Goal: Information Seeking & Learning: Learn about a topic

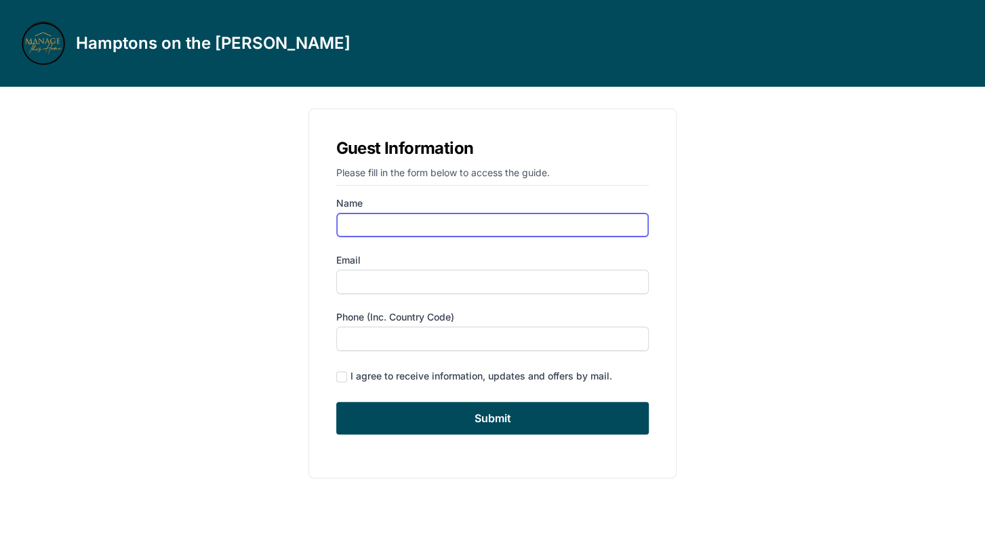
click at [410, 227] on input "Name" at bounding box center [492, 225] width 313 height 24
type input "[PERSON_NAME]"
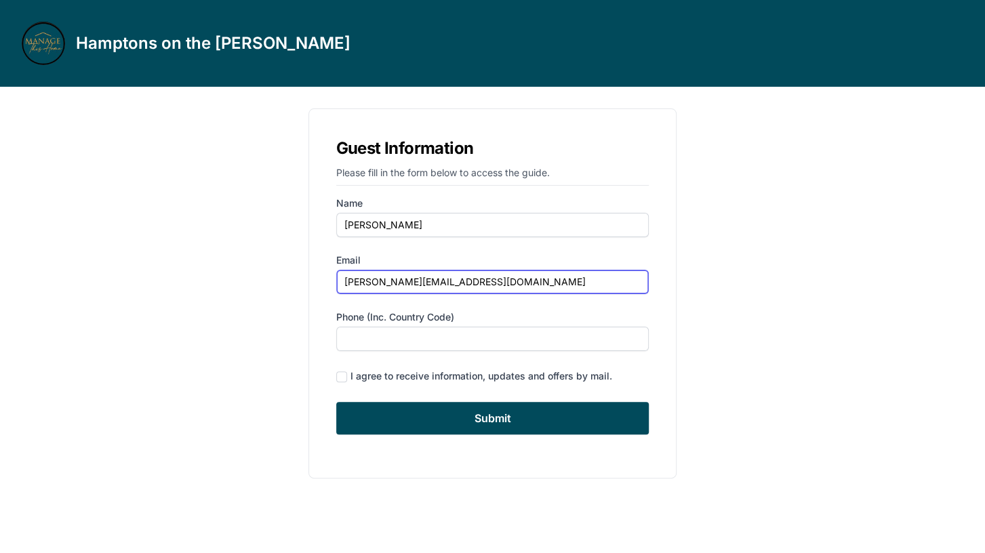
type input "[PERSON_NAME][EMAIL_ADDRESS][DOMAIN_NAME]"
click at [266, 283] on div "Guest Information Please fill in the form below to access the guide. Name [PERS…" at bounding box center [492, 294] width 607 height 392
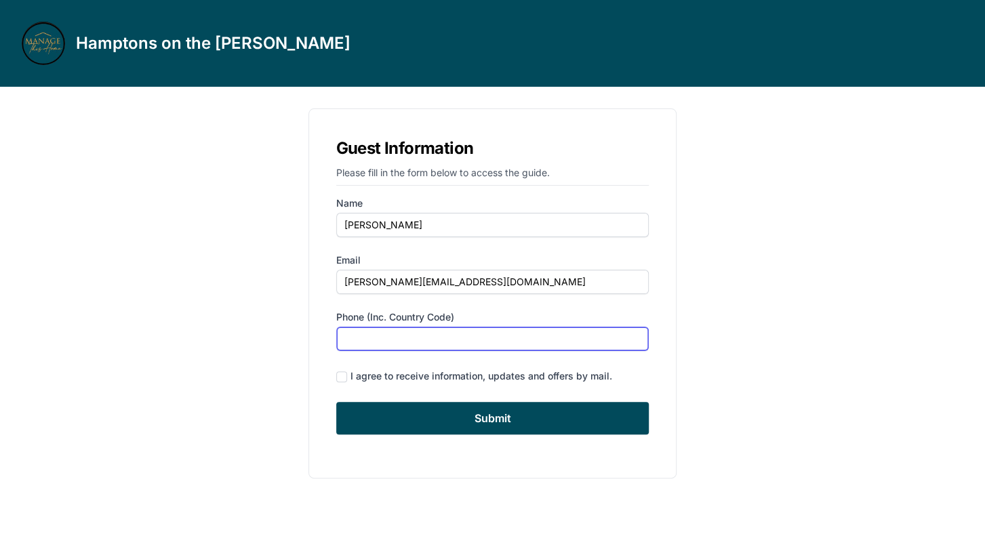
click at [446, 345] on input "Phone (inc. country code)" at bounding box center [492, 339] width 313 height 24
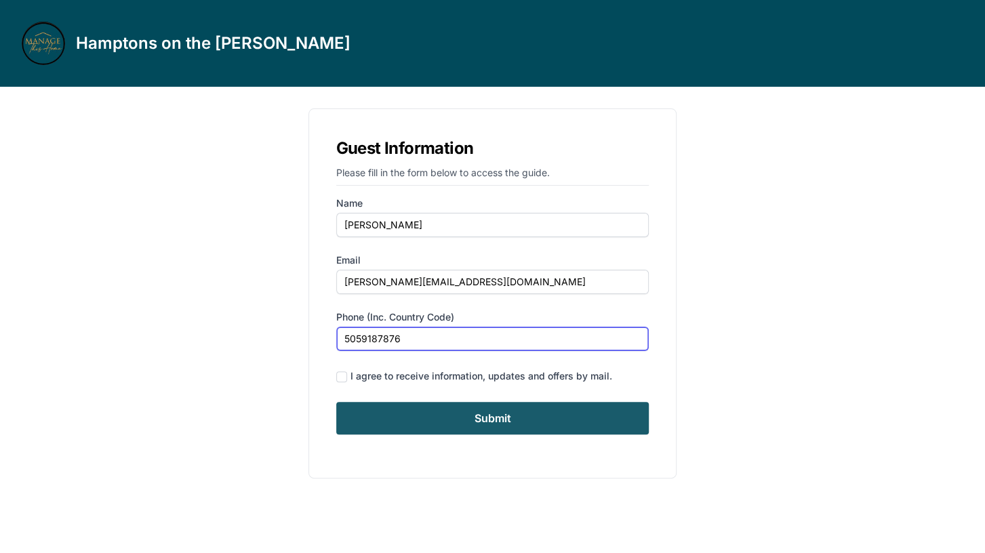
type input "5059187876"
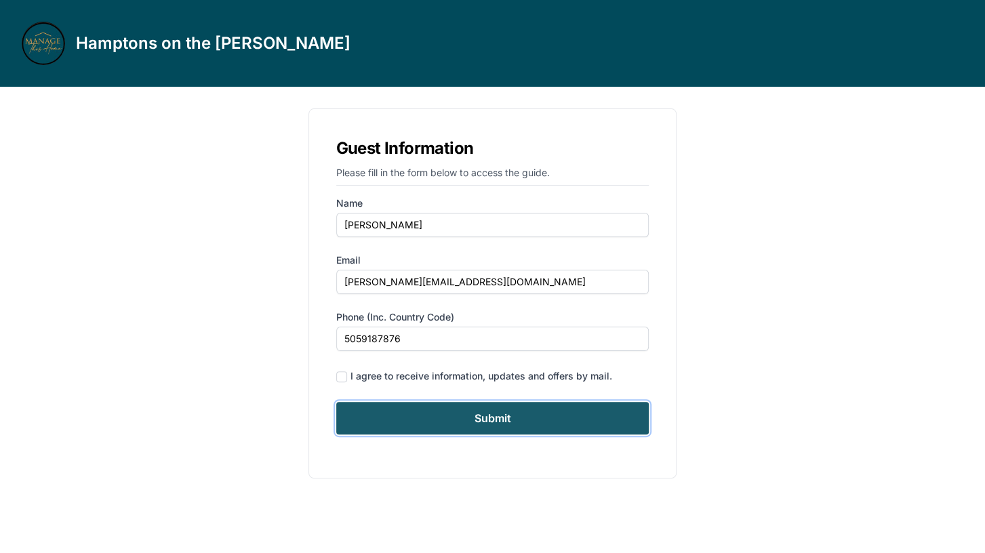
click at [503, 417] on input "Submit" at bounding box center [492, 418] width 313 height 33
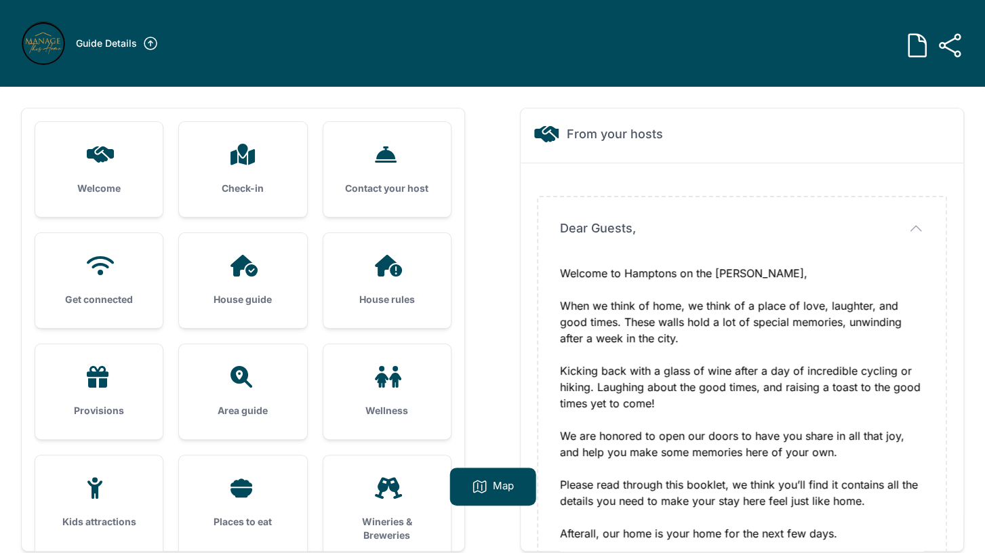
click at [96, 163] on icon at bounding box center [99, 155] width 33 height 22
click at [284, 160] on div at bounding box center [243, 155] width 84 height 22
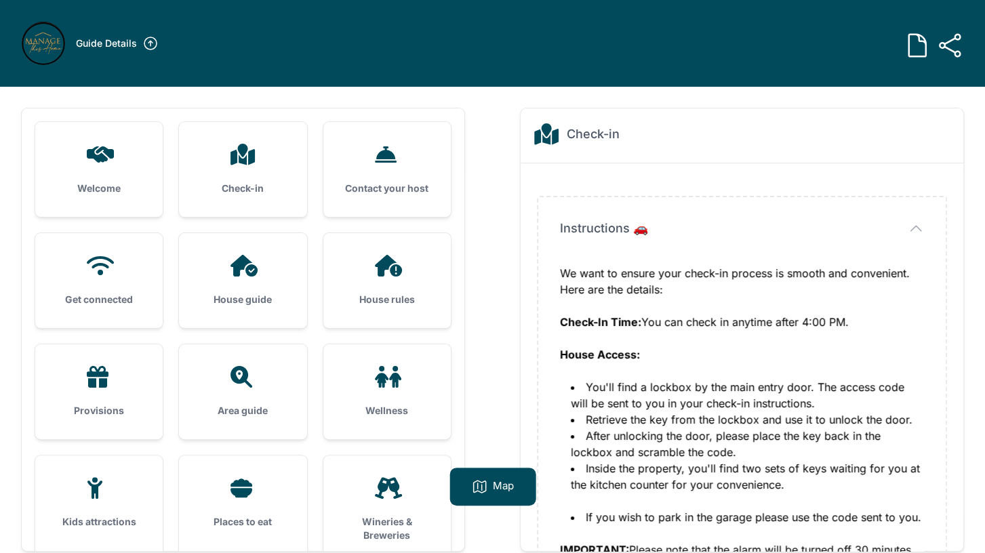
scroll to position [80, 0]
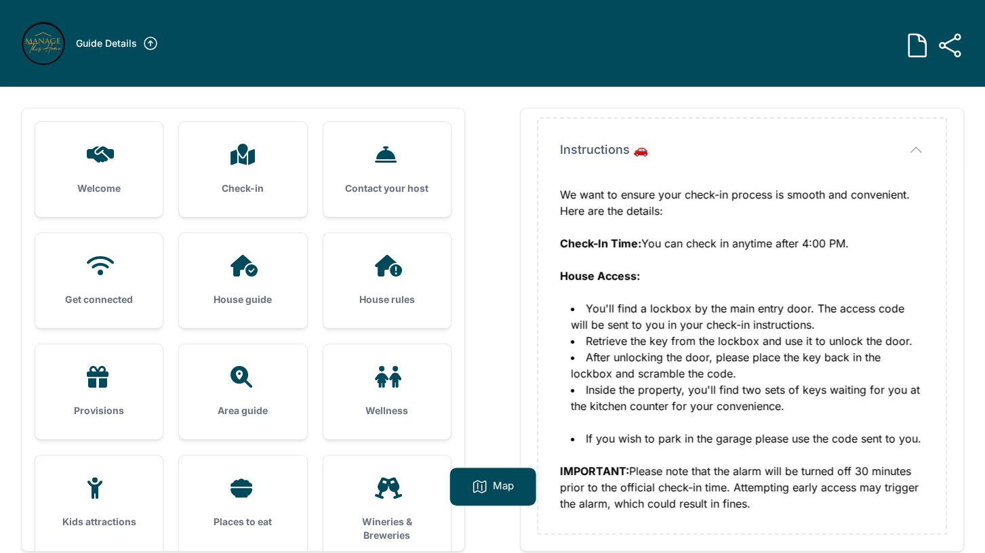
click at [377, 177] on div "Contact your host" at bounding box center [386, 169] width 127 height 95
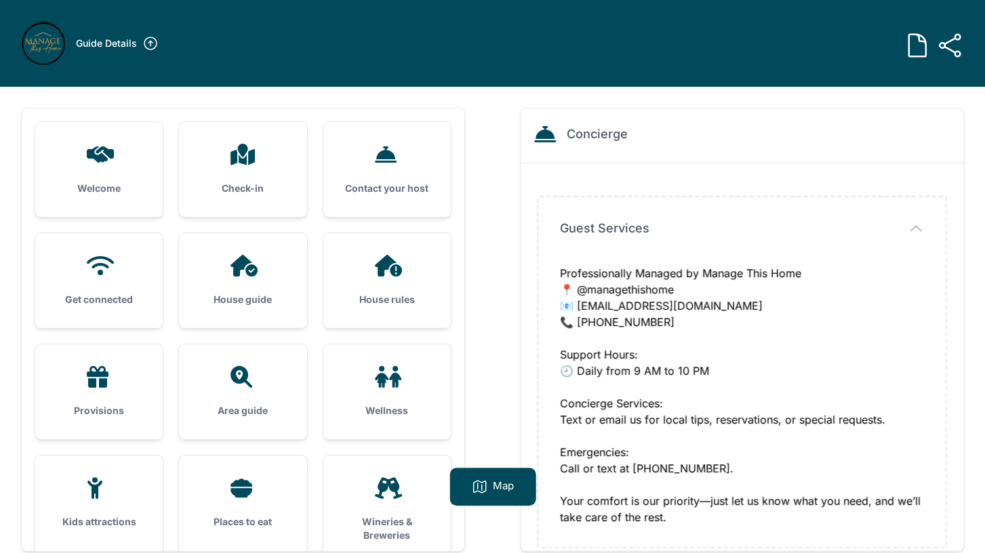
click at [94, 268] on icon at bounding box center [100, 265] width 27 height 19
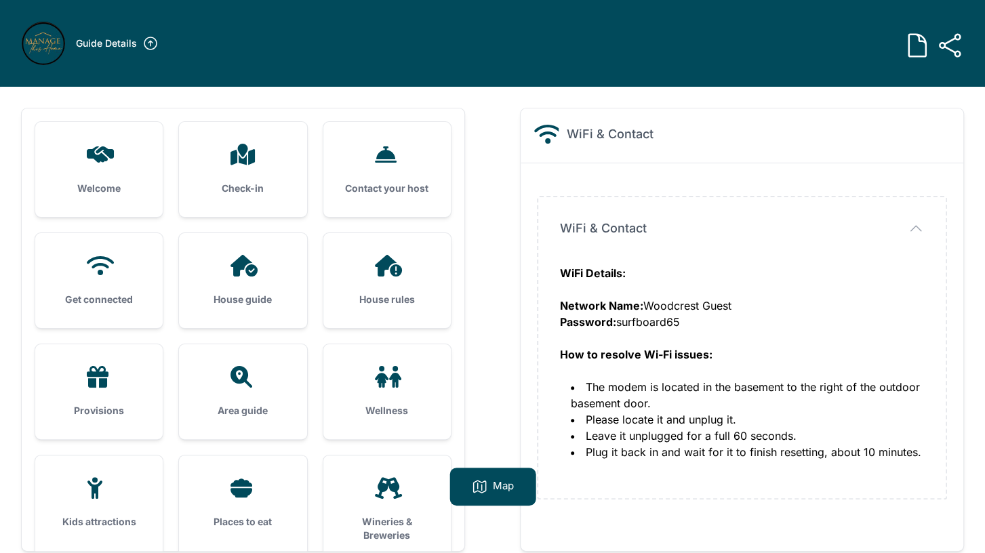
click at [245, 279] on div "House guide" at bounding box center [242, 280] width 127 height 95
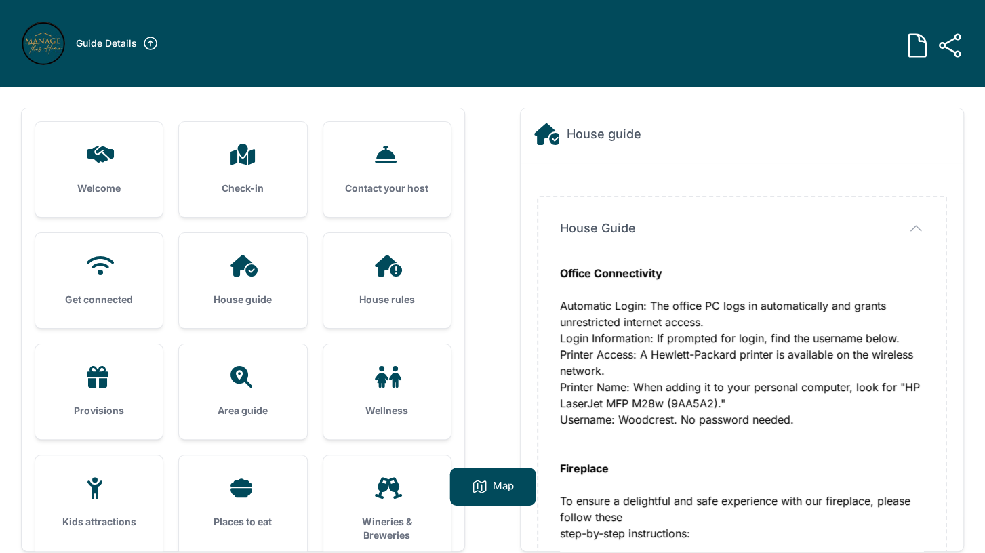
click at [261, 297] on h3 "House guide" at bounding box center [243, 300] width 84 height 14
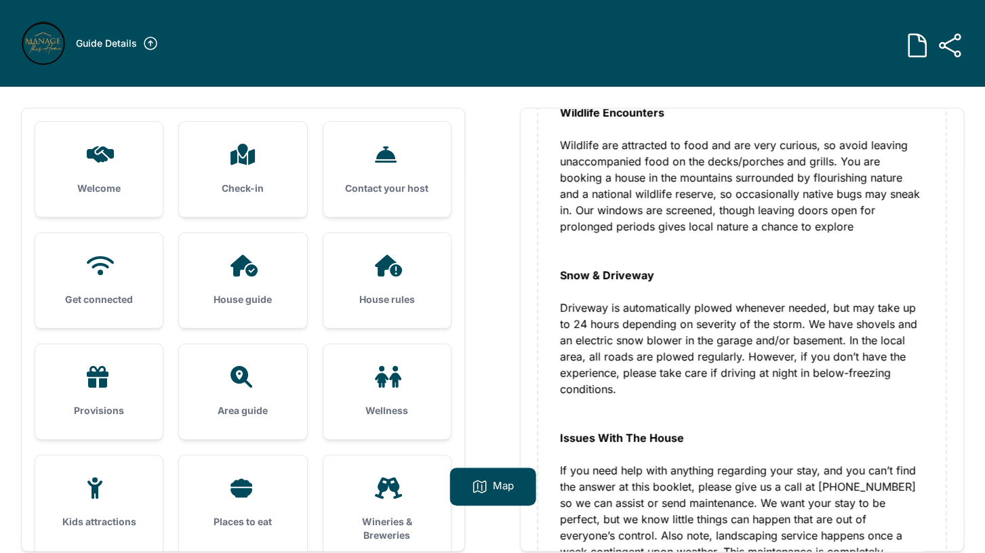
scroll to position [4113, 0]
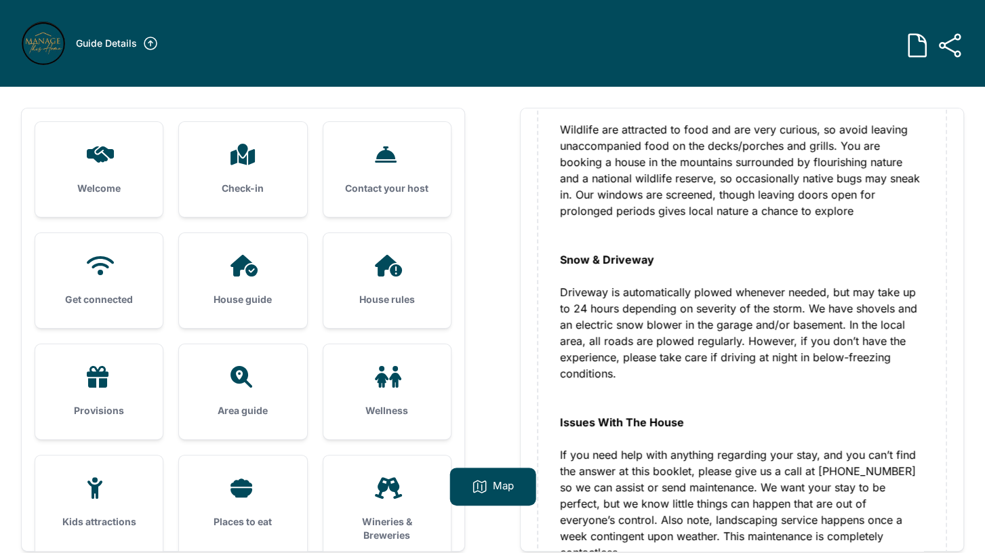
click at [420, 260] on div at bounding box center [387, 266] width 84 height 22
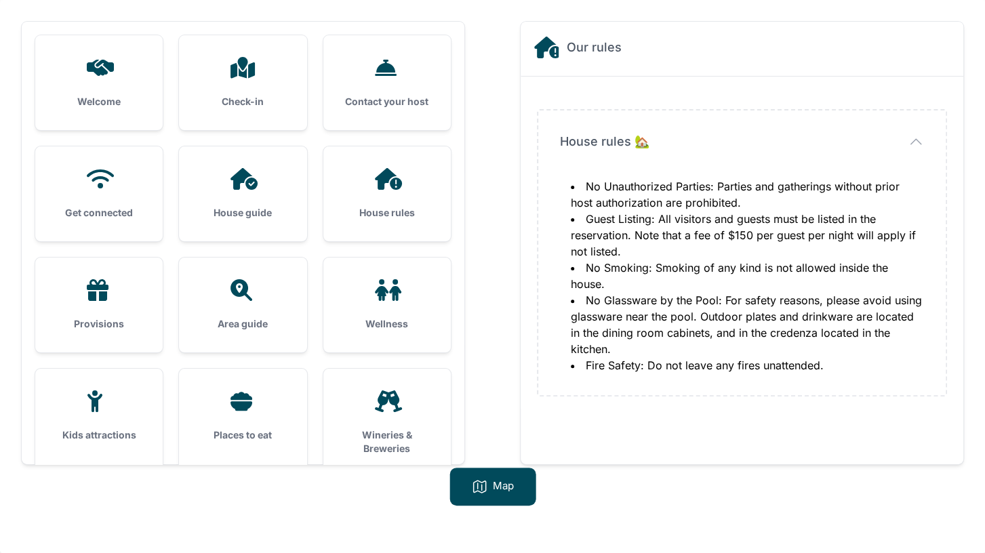
scroll to position [28, 0]
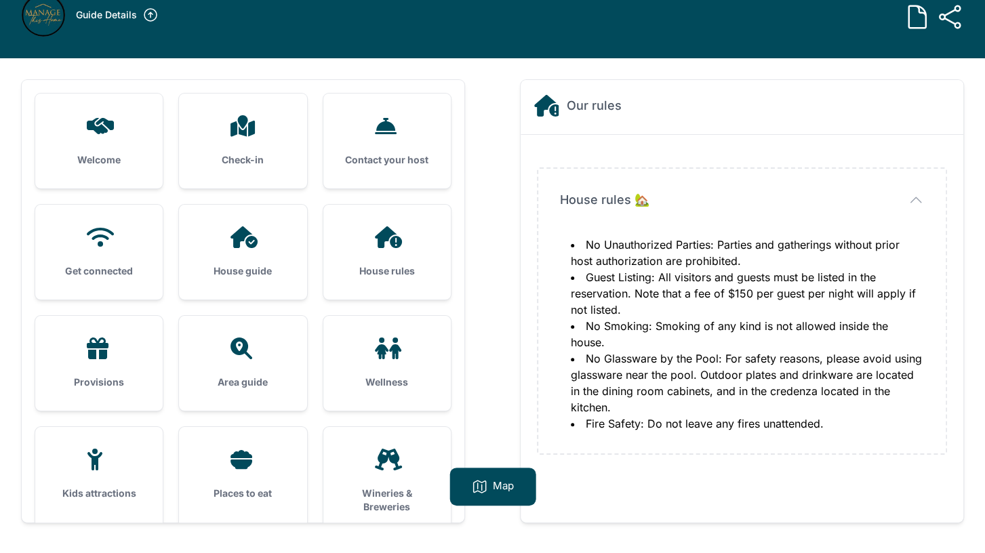
click at [113, 359] on icon at bounding box center [99, 349] width 33 height 22
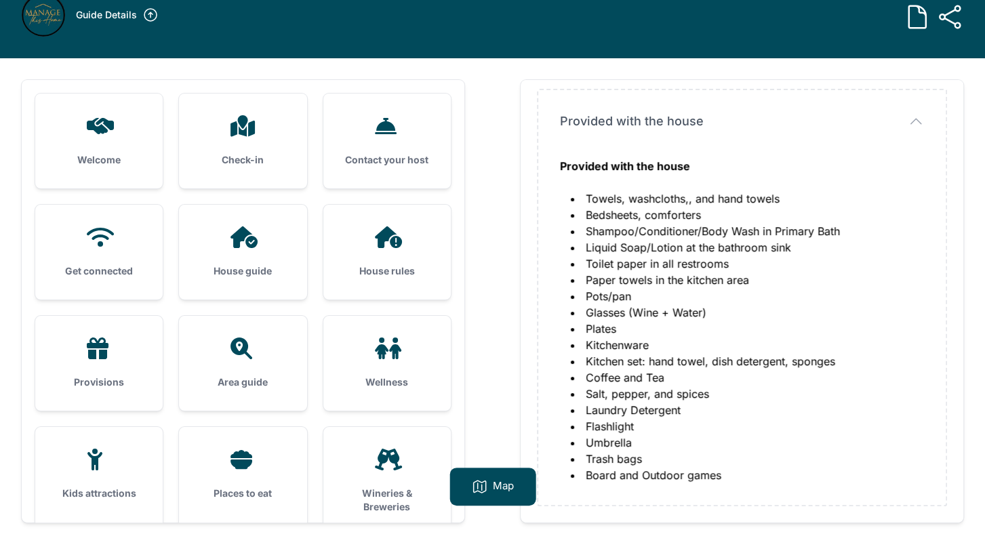
scroll to position [87, 0]
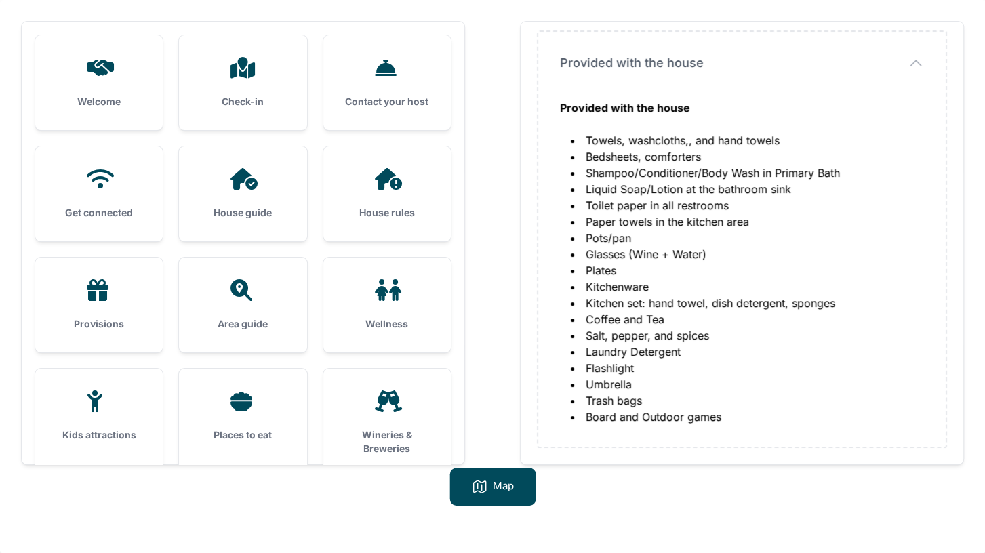
click at [238, 289] on icon at bounding box center [242, 290] width 33 height 22
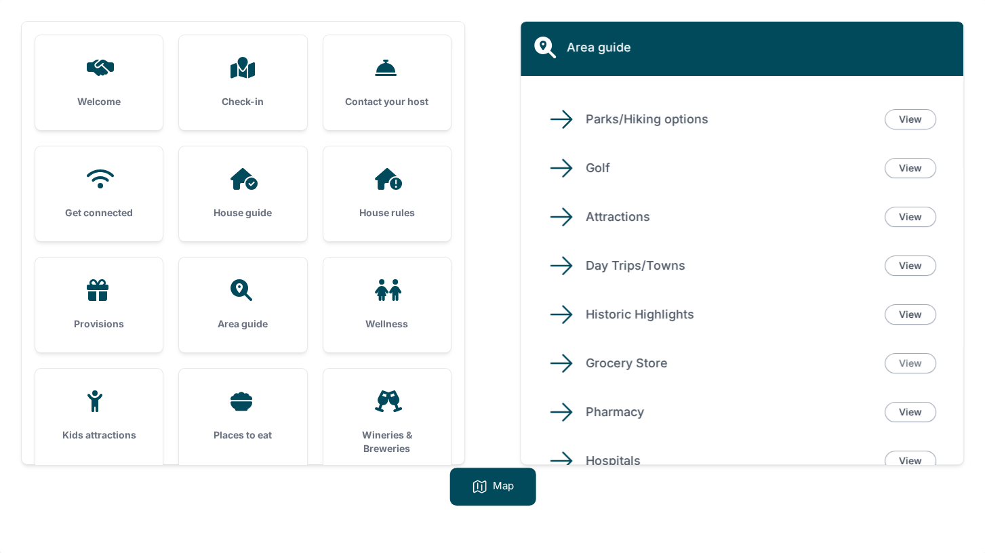
click at [913, 364] on link "View" at bounding box center [910, 363] width 52 height 20
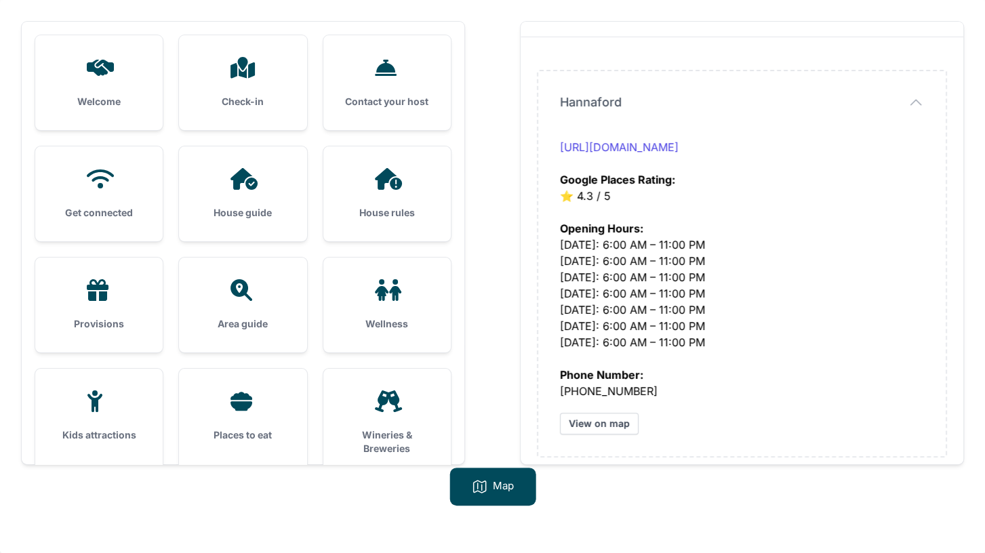
scroll to position [39, 0]
click at [678, 145] on link "[URL][DOMAIN_NAME]" at bounding box center [619, 147] width 119 height 14
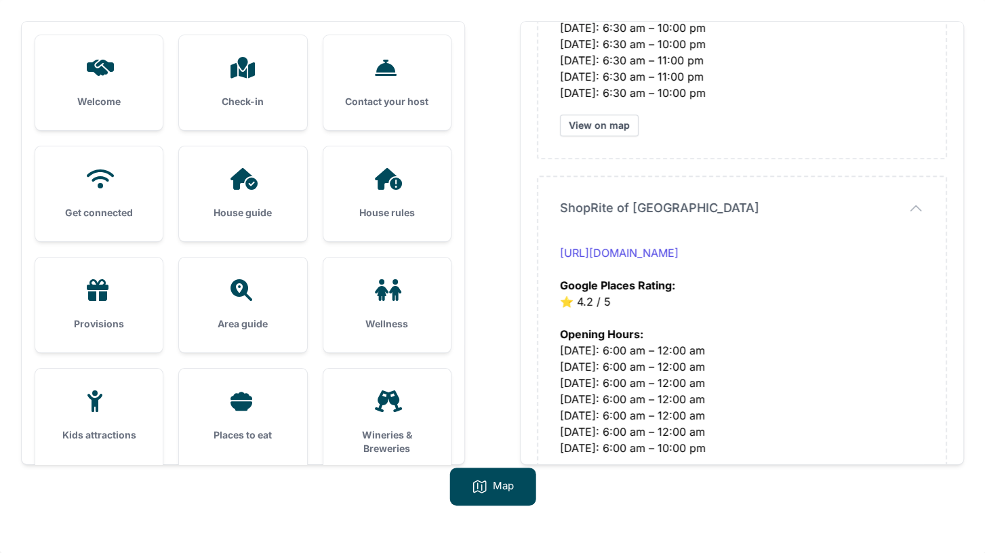
scroll to position [808, 0]
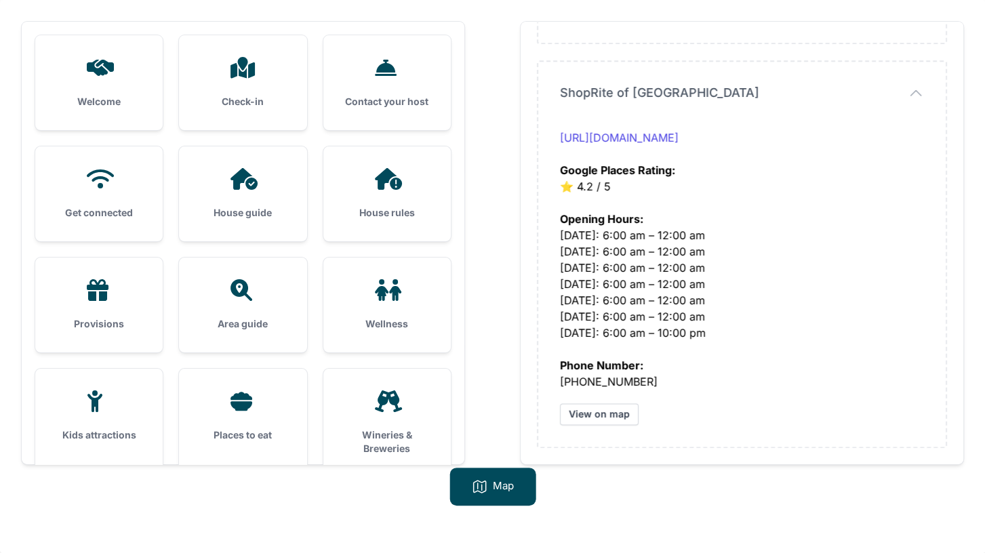
click at [245, 281] on icon at bounding box center [242, 290] width 33 height 22
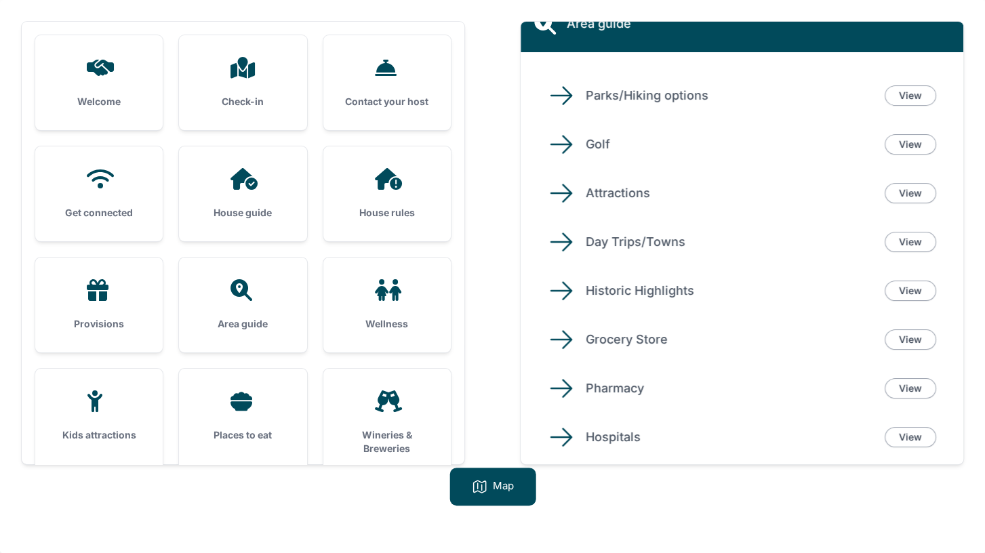
scroll to position [0, 0]
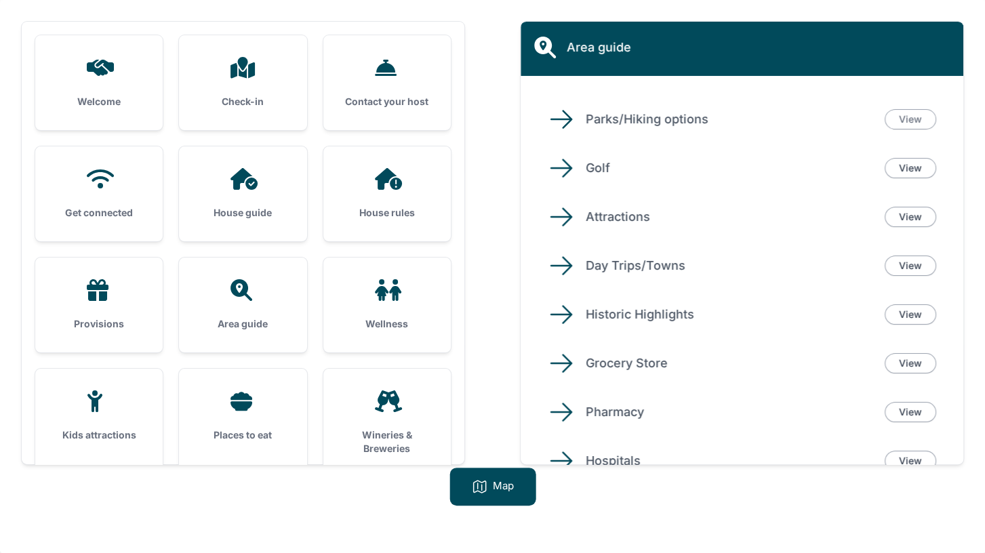
click at [903, 123] on link "View" at bounding box center [910, 119] width 52 height 20
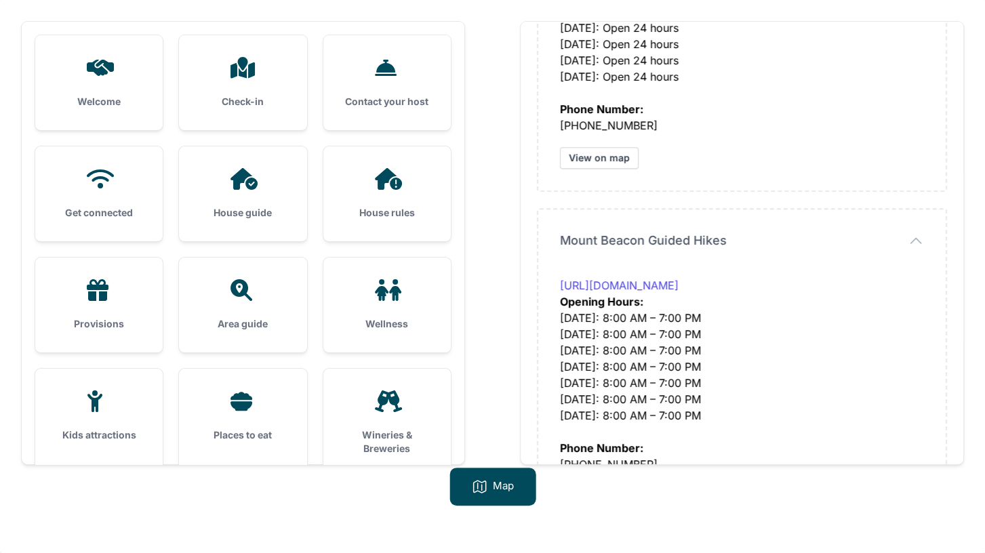
scroll to position [3714, 0]
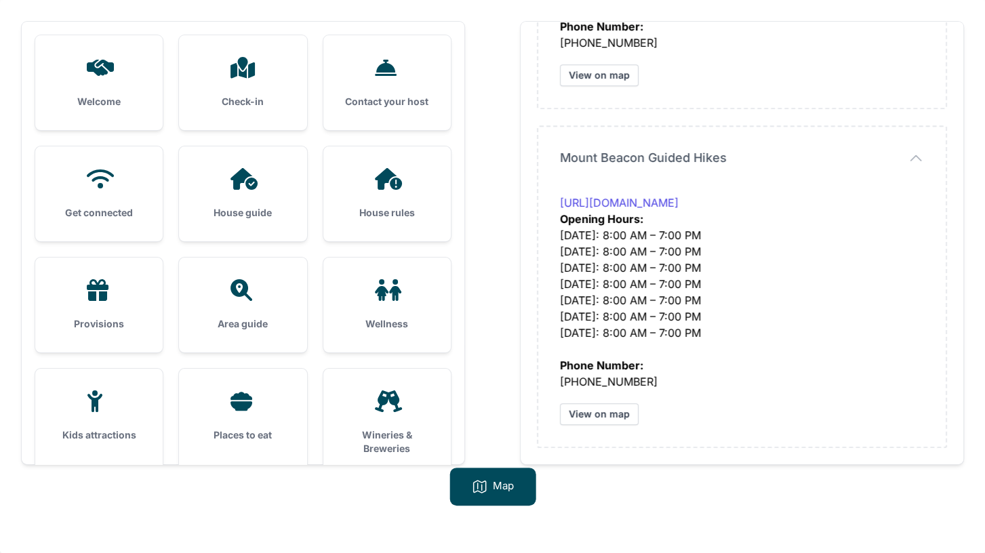
click at [249, 297] on icon at bounding box center [241, 290] width 22 height 22
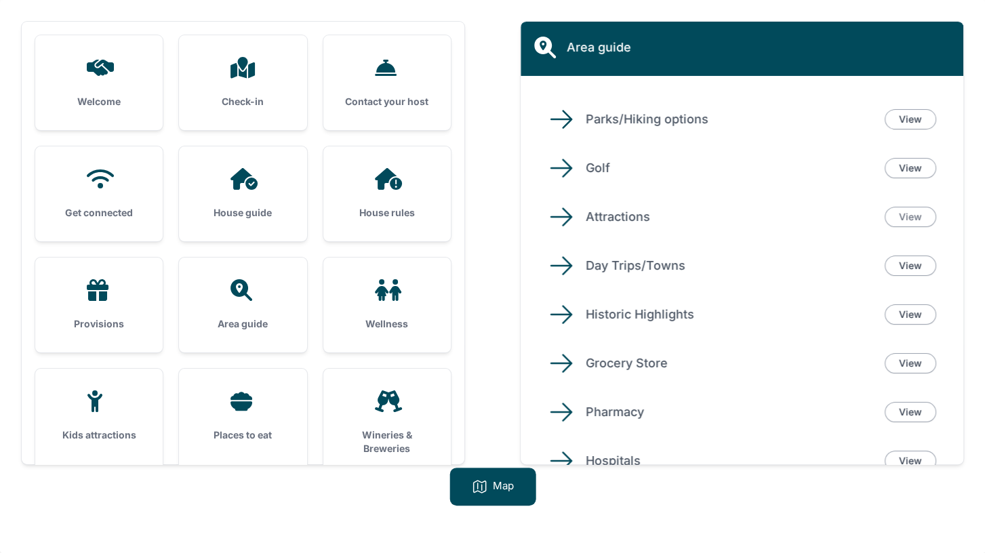
click at [904, 215] on link "View" at bounding box center [910, 217] width 52 height 20
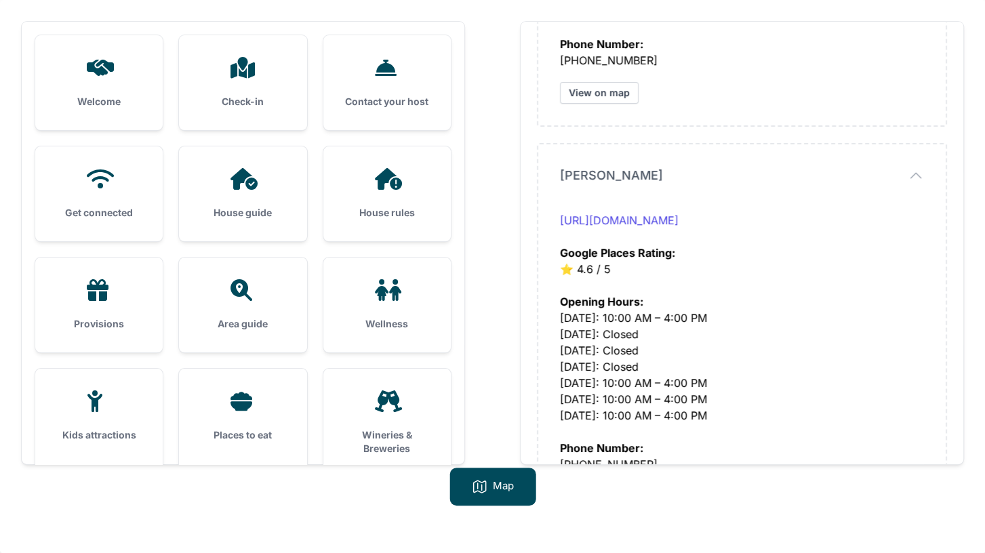
scroll to position [3031, 0]
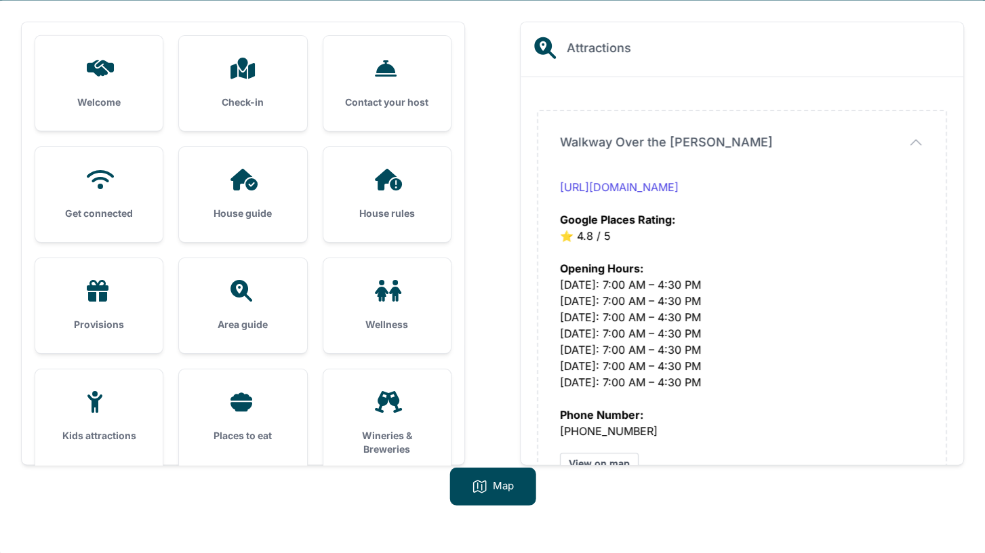
scroll to position [87, 0]
click at [242, 297] on icon at bounding box center [242, 290] width 33 height 22
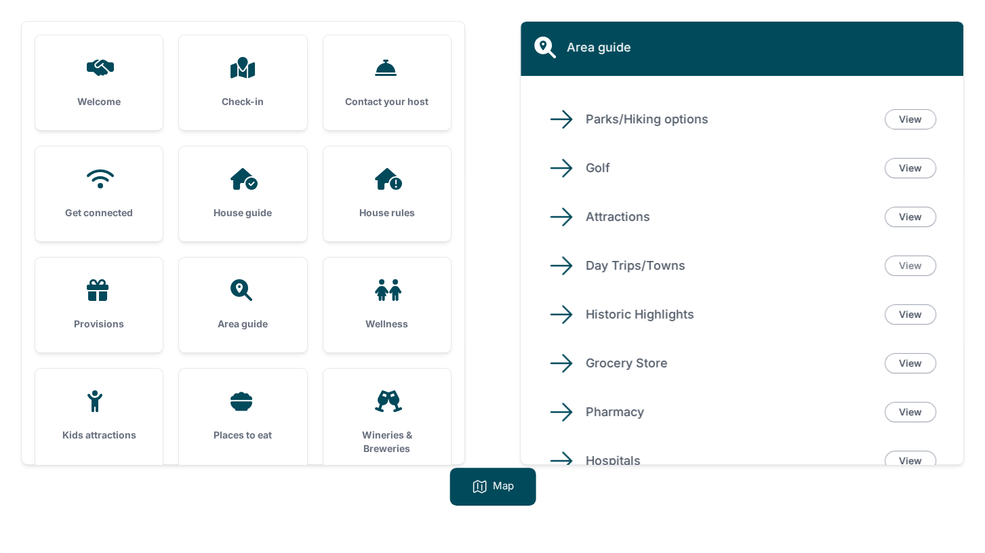
click at [910, 265] on link "View" at bounding box center [910, 266] width 52 height 20
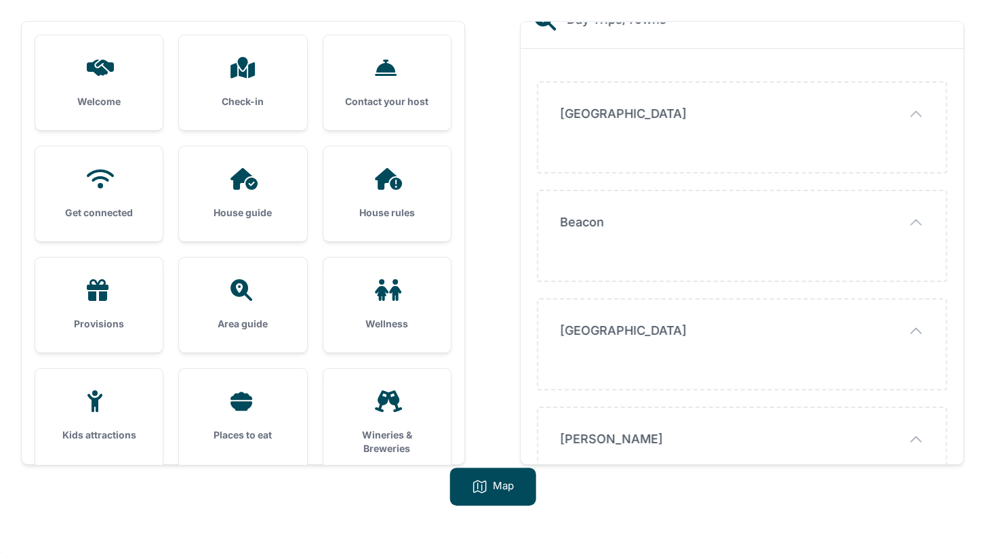
scroll to position [0, 0]
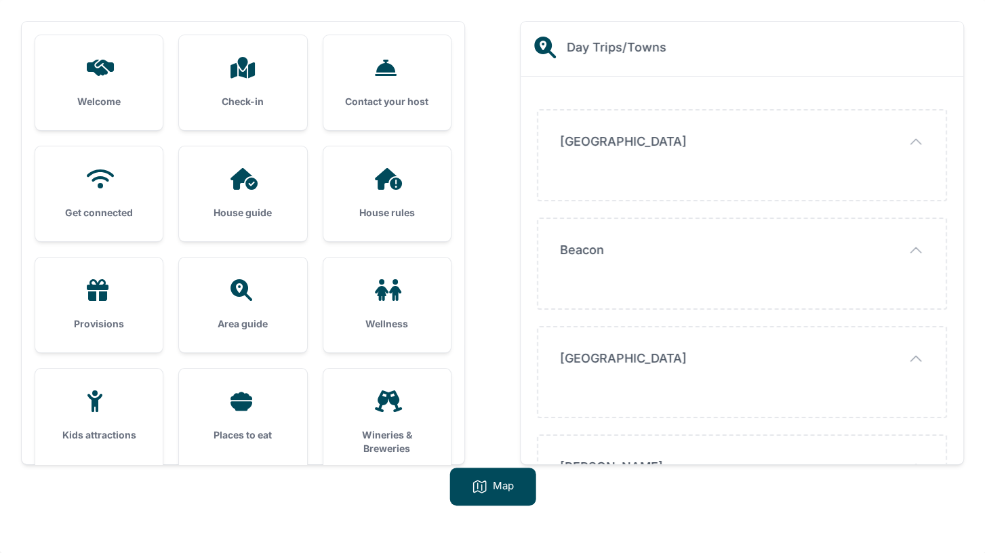
click at [918, 140] on icon "button" at bounding box center [916, 142] width 16 height 16
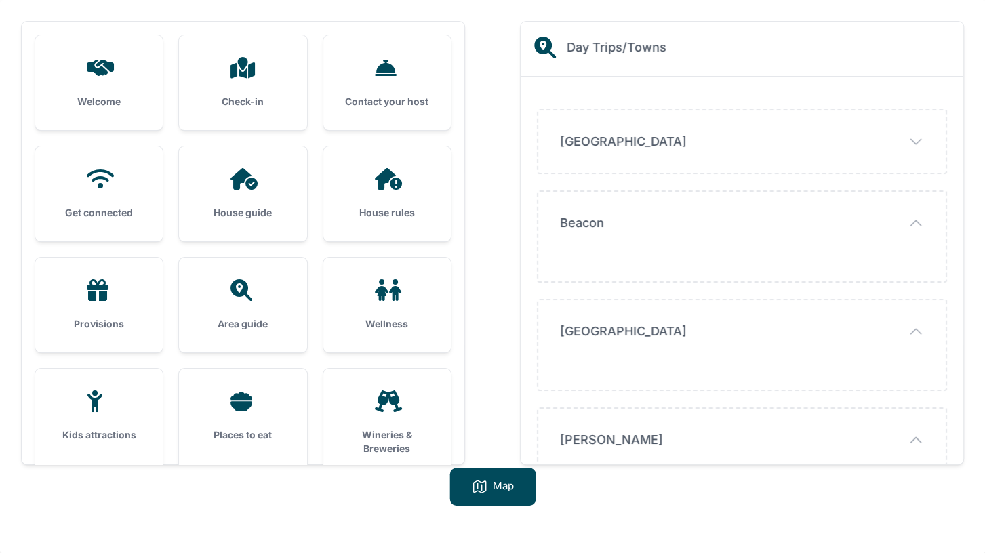
click at [918, 140] on icon "button" at bounding box center [916, 142] width 16 height 16
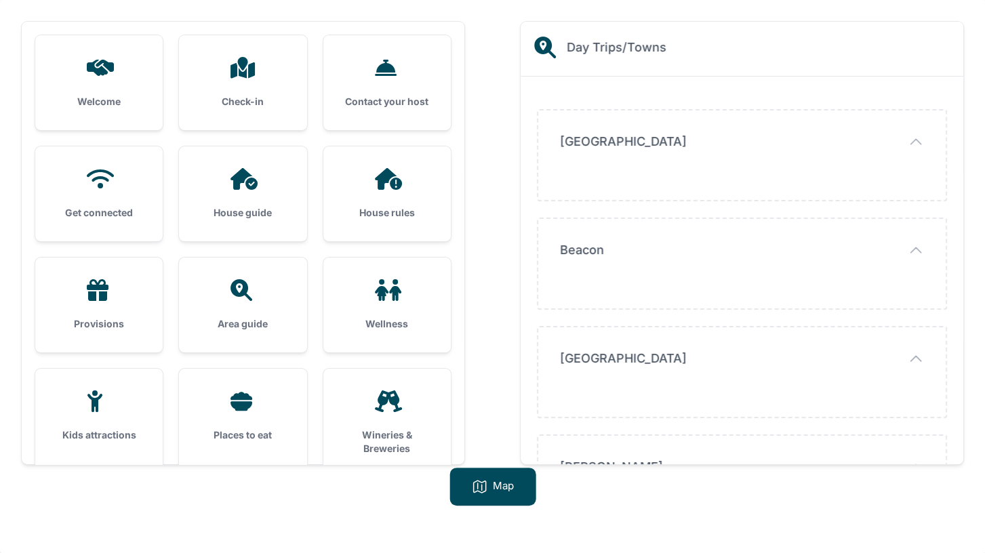
click at [914, 234] on div "Beacon [GEOGRAPHIC_DATA]" at bounding box center [741, 263] width 407 height 89
click at [914, 251] on icon "button" at bounding box center [916, 250] width 16 height 16
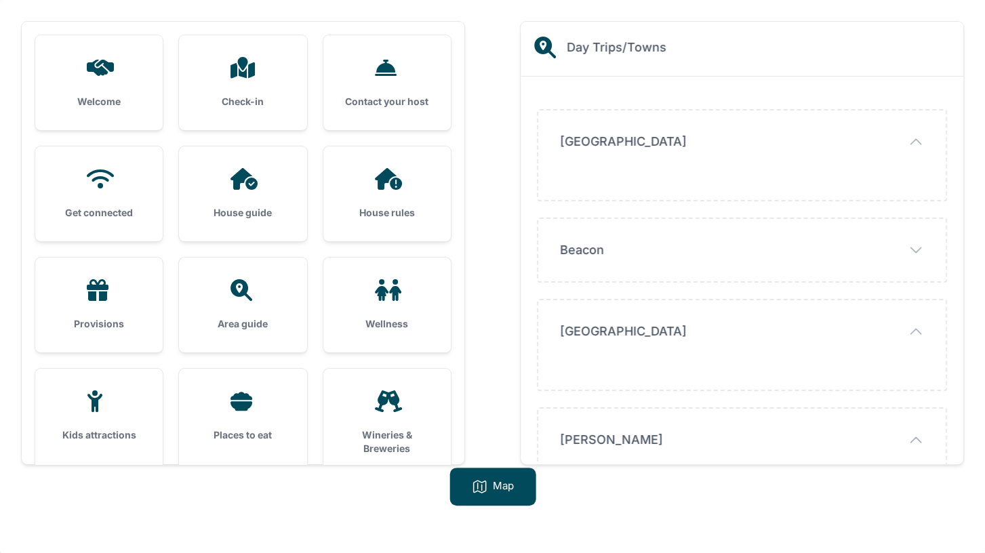
click at [914, 251] on icon "button" at bounding box center [916, 249] width 10 height 5
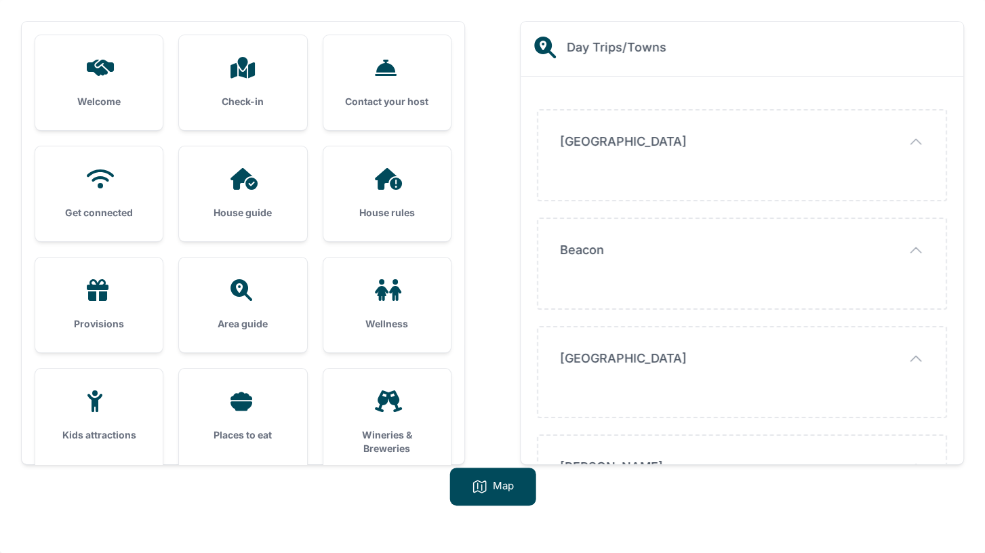
click at [230, 287] on icon at bounding box center [242, 290] width 33 height 22
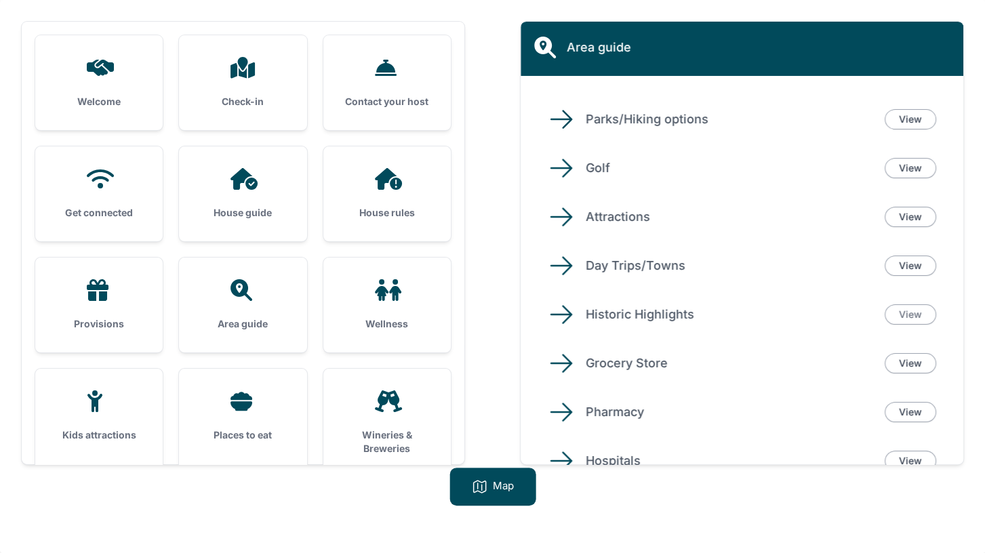
click at [908, 310] on link "View" at bounding box center [910, 314] width 52 height 20
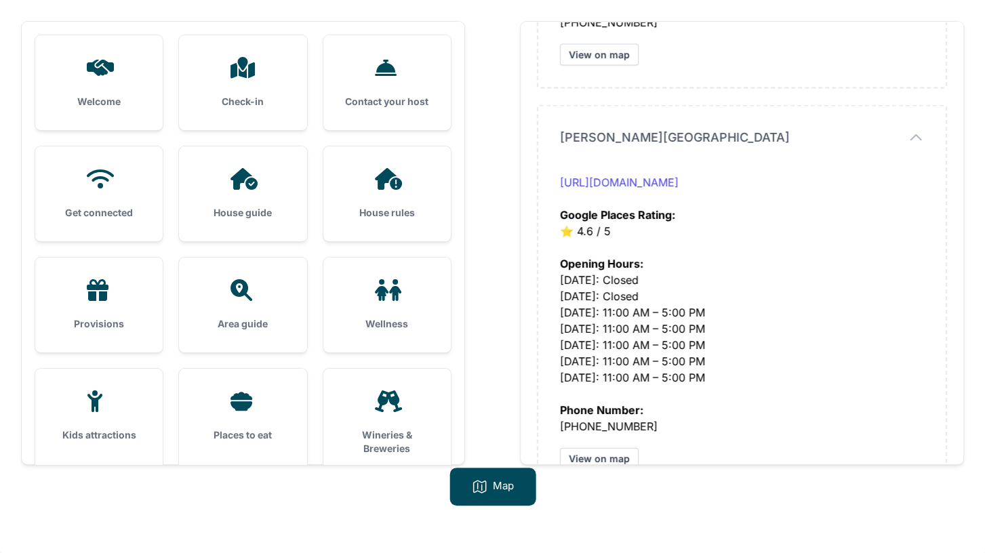
scroll to position [1735, 0]
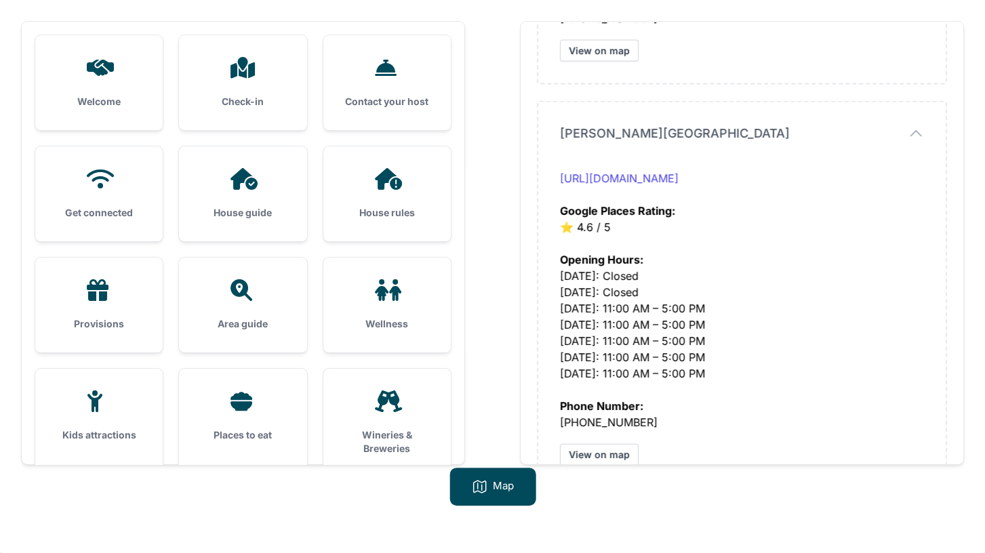
click at [266, 288] on div at bounding box center [243, 290] width 84 height 22
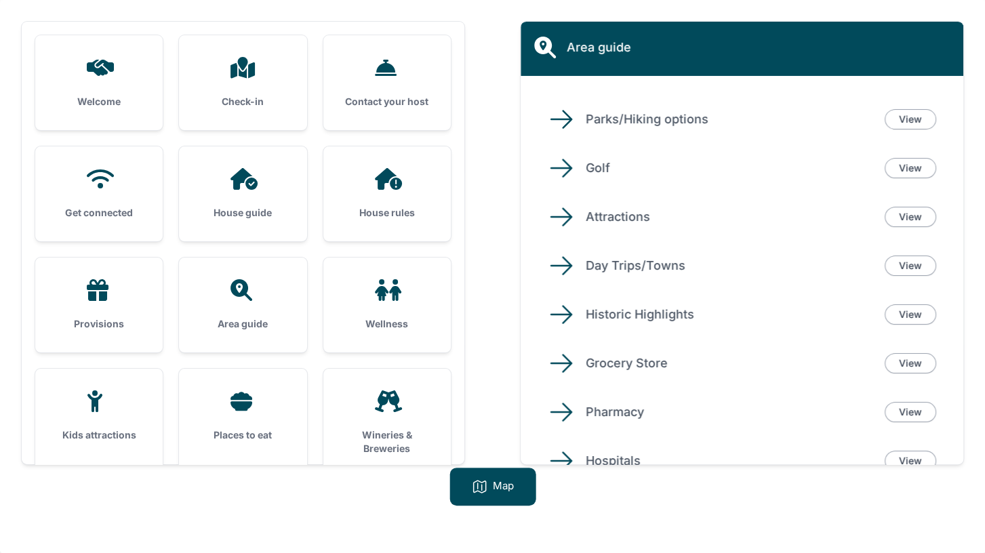
scroll to position [24, 0]
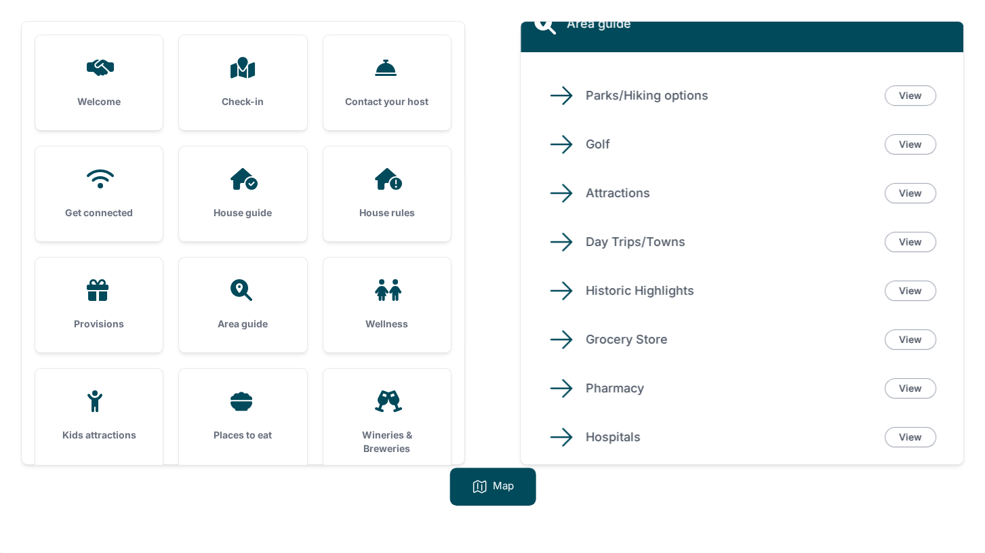
click at [424, 303] on div "Wellness" at bounding box center [386, 305] width 127 height 95
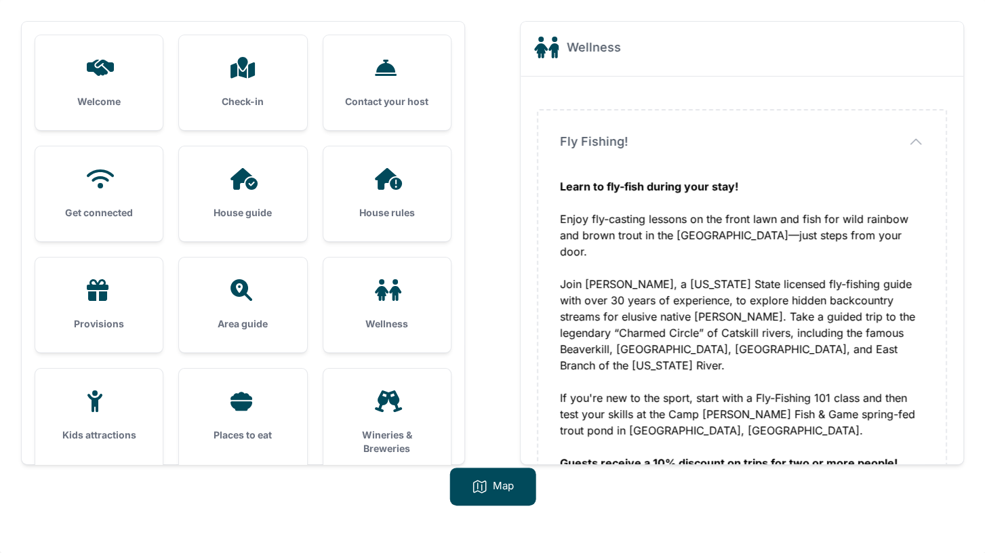
scroll to position [127, 0]
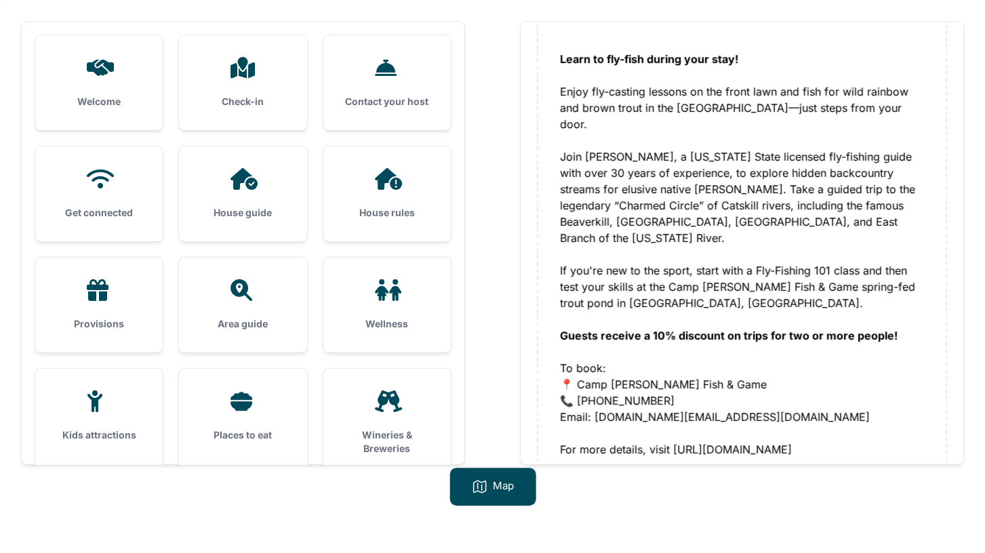
click at [86, 407] on icon at bounding box center [99, 401] width 33 height 22
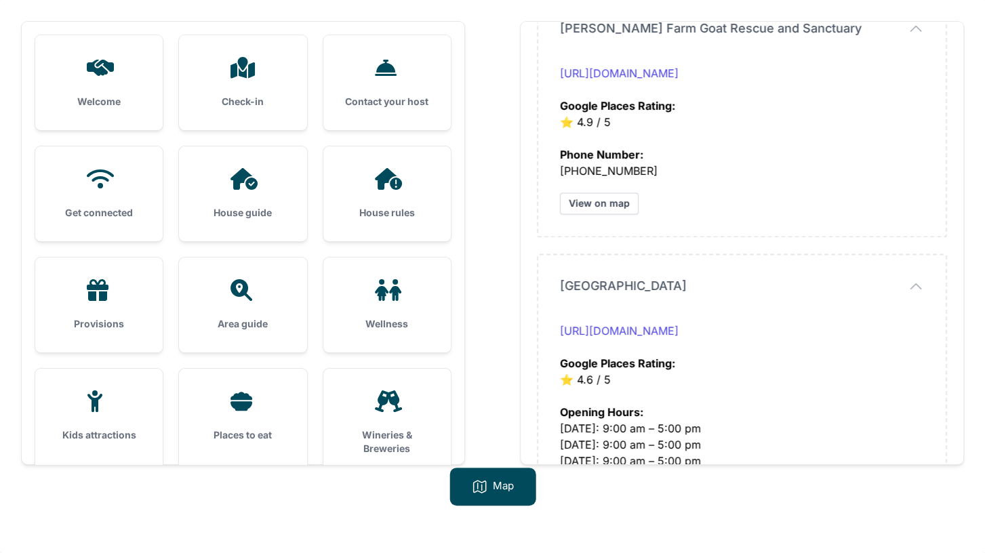
scroll to position [1049, 0]
click at [238, 415] on div "Places to eat" at bounding box center [242, 416] width 127 height 95
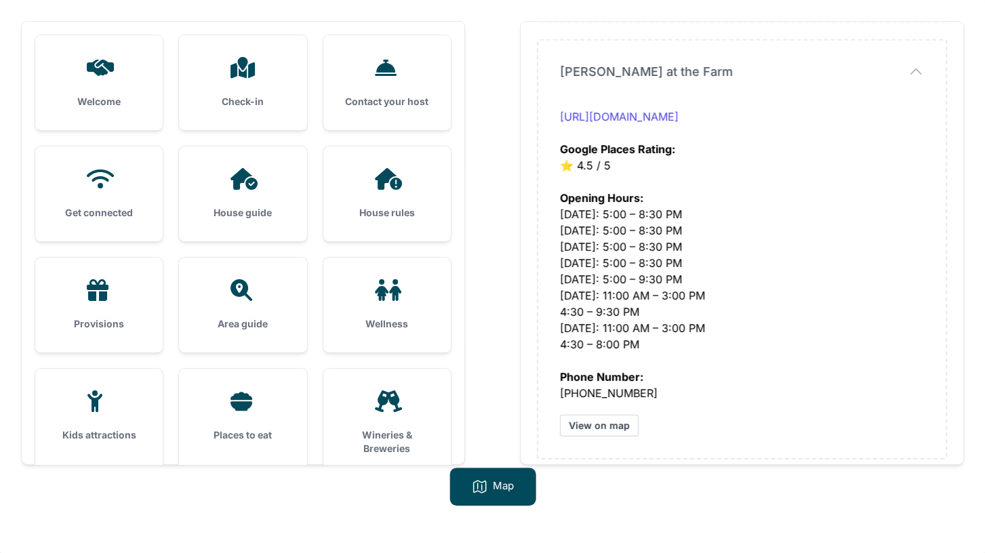
scroll to position [4623, 0]
click at [402, 413] on div "Wineries & Breweries" at bounding box center [386, 423] width 127 height 108
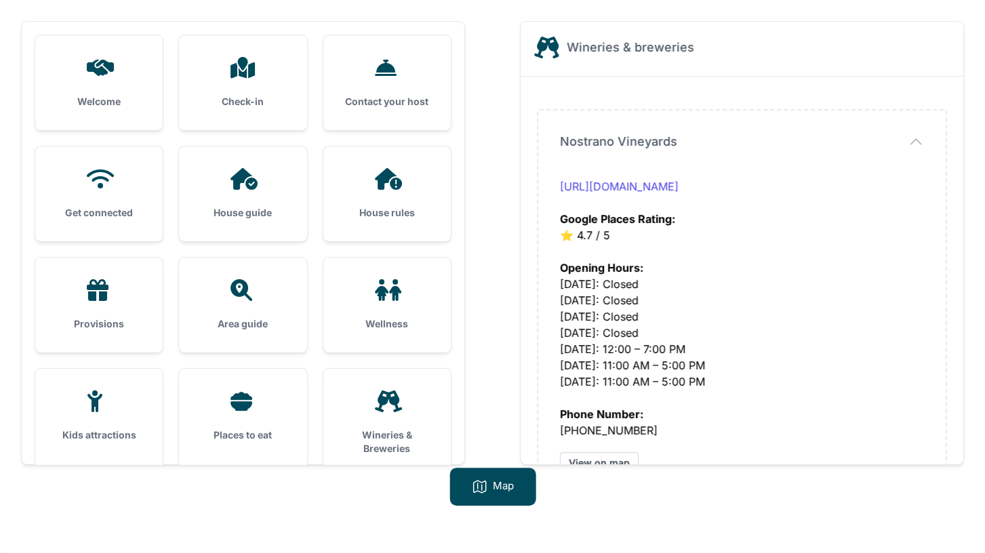
scroll to position [0, 0]
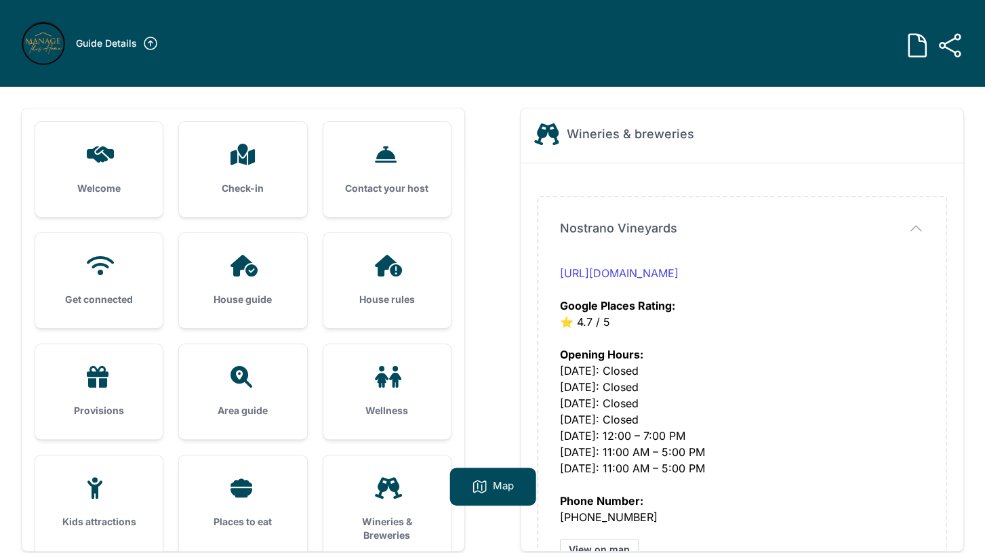
click at [89, 39] on h3 "Guide Details" at bounding box center [106, 44] width 61 height 14
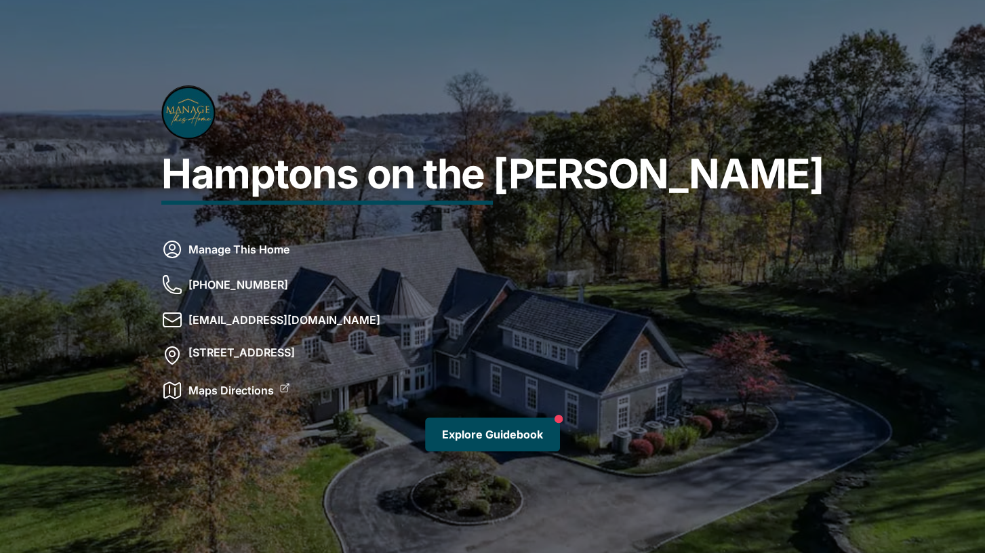
click at [469, 425] on link "Explore Guidebook" at bounding box center [492, 434] width 135 height 34
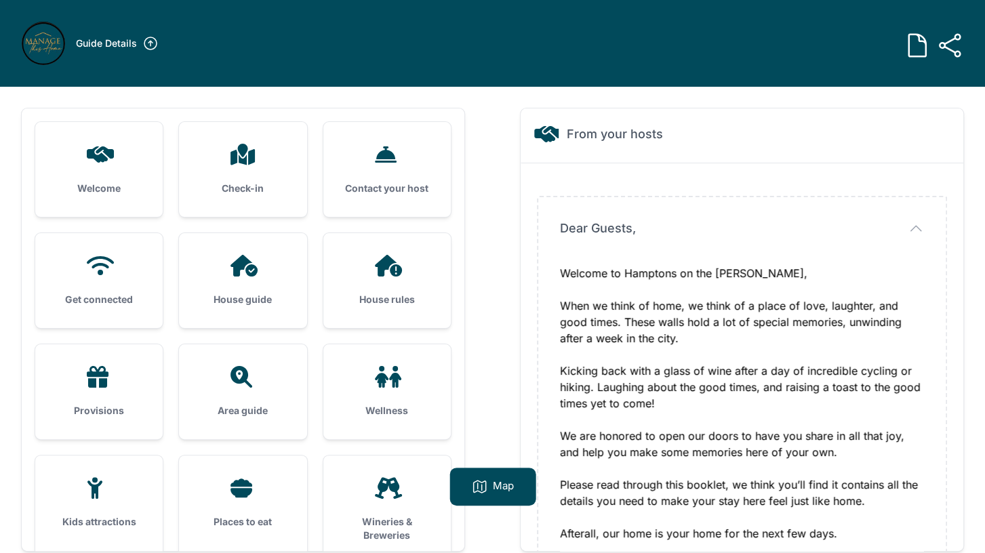
click at [490, 487] on div "Map" at bounding box center [492, 487] width 86 height 38
